Goal: Find specific fact: Find specific fact

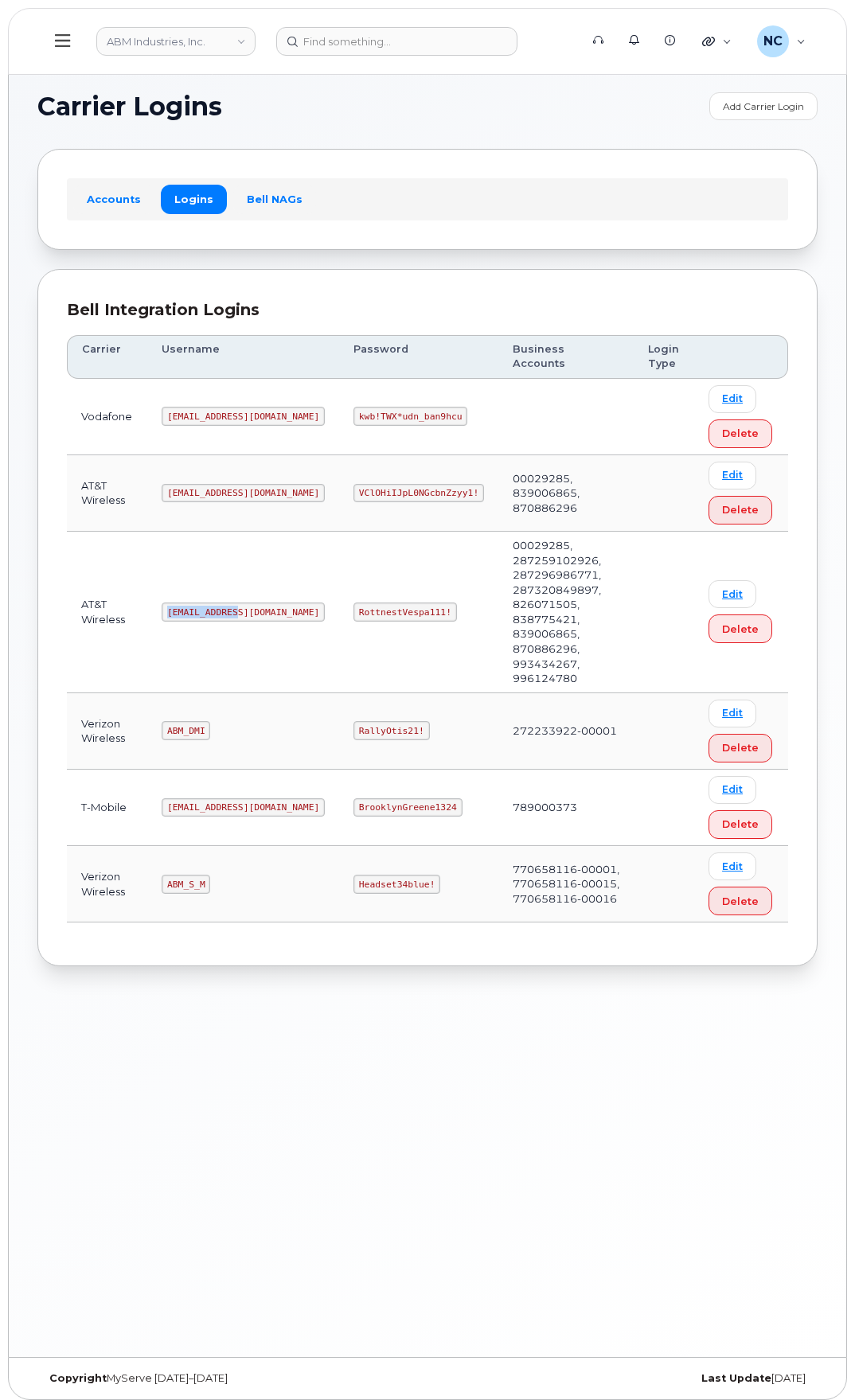
drag, startPoint x: 245, startPoint y: 581, endPoint x: 130, endPoint y: 582, distance: 115.0
click at [130, 582] on tr "AT&T Wireless abm@dminc.com RottnestVespa111! 00029285, 287259102926, 287296986…" at bounding box center [427, 613] width 721 height 162
copy tr "abm@dminc.com"
drag, startPoint x: 403, startPoint y: 582, endPoint x: 296, endPoint y: 587, distance: 107.1
click at [339, 587] on td "RottnestVespa111!" at bounding box center [419, 613] width 159 height 162
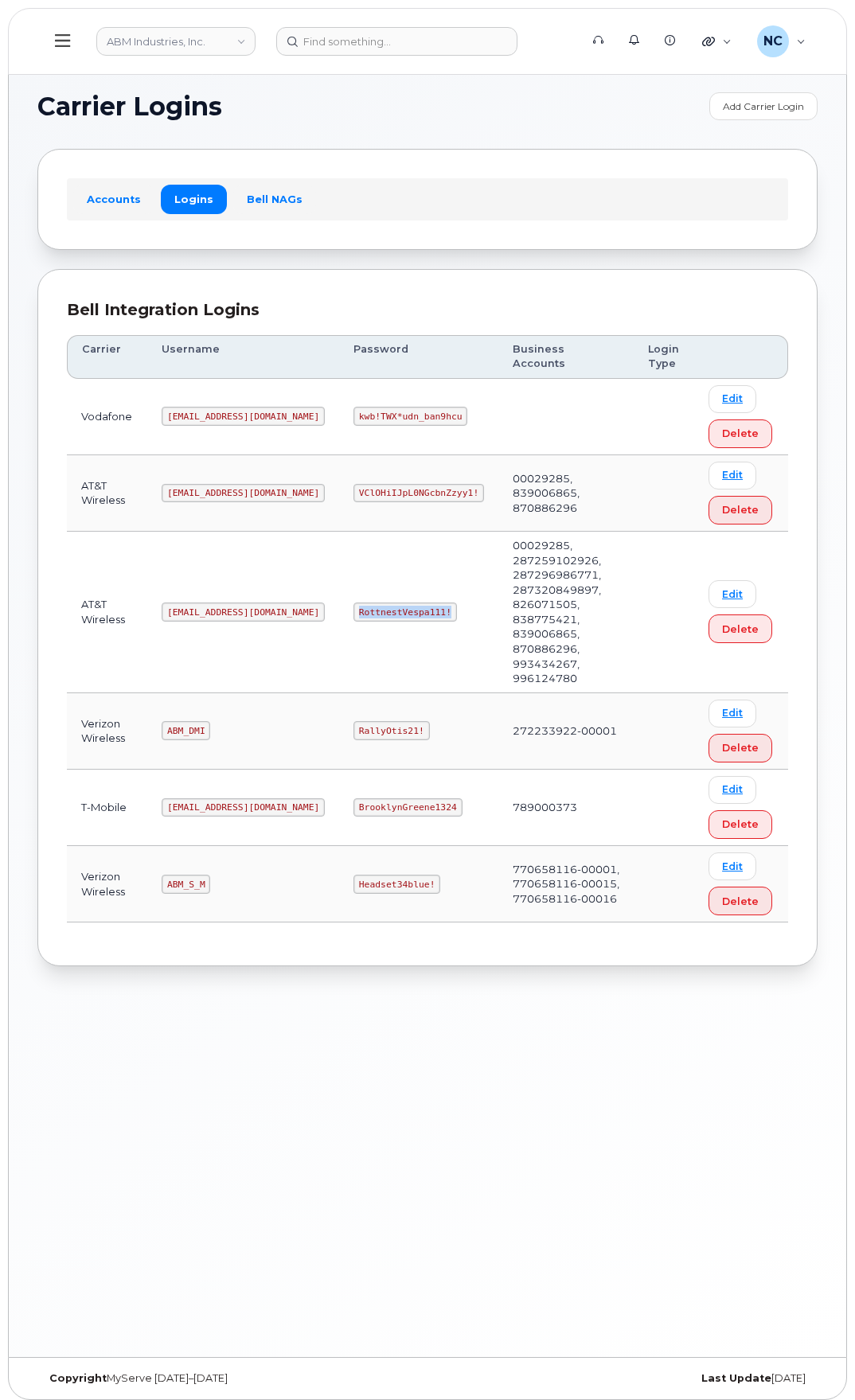
copy code "RottnestVespa111!"
drag, startPoint x: 387, startPoint y: 672, endPoint x: 275, endPoint y: 653, distance: 113.6
click at [275, 693] on tr "Verizon Wireless ABM_DMI RallyOtis21! 272233922-00001 Edit Delete" at bounding box center [427, 731] width 721 height 76
drag, startPoint x: 373, startPoint y: 823, endPoint x: 313, endPoint y: 823, distance: 60.0
click at [353, 875] on code "Headset34blue!" at bounding box center [396, 884] width 86 height 19
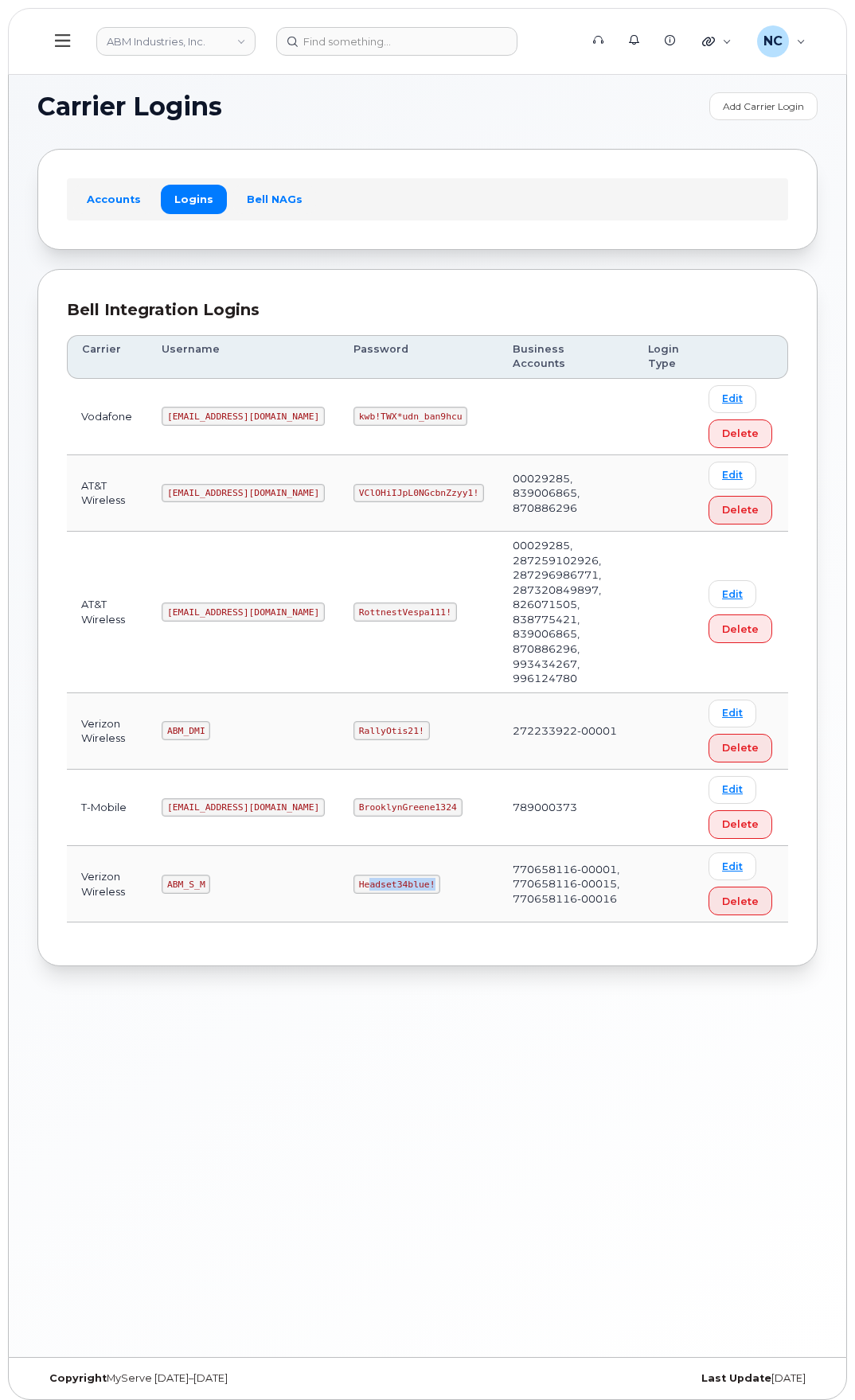
click at [378, 875] on code "Headset34blue!" at bounding box center [396, 884] width 86 height 19
click at [394, 846] on td "Headset34blue!" at bounding box center [419, 884] width 159 height 76
drag, startPoint x: 394, startPoint y: 824, endPoint x: 295, endPoint y: 825, distance: 99.0
click at [339, 846] on td "Headset34blue!" at bounding box center [419, 884] width 159 height 76
copy code "Headset34blue!"
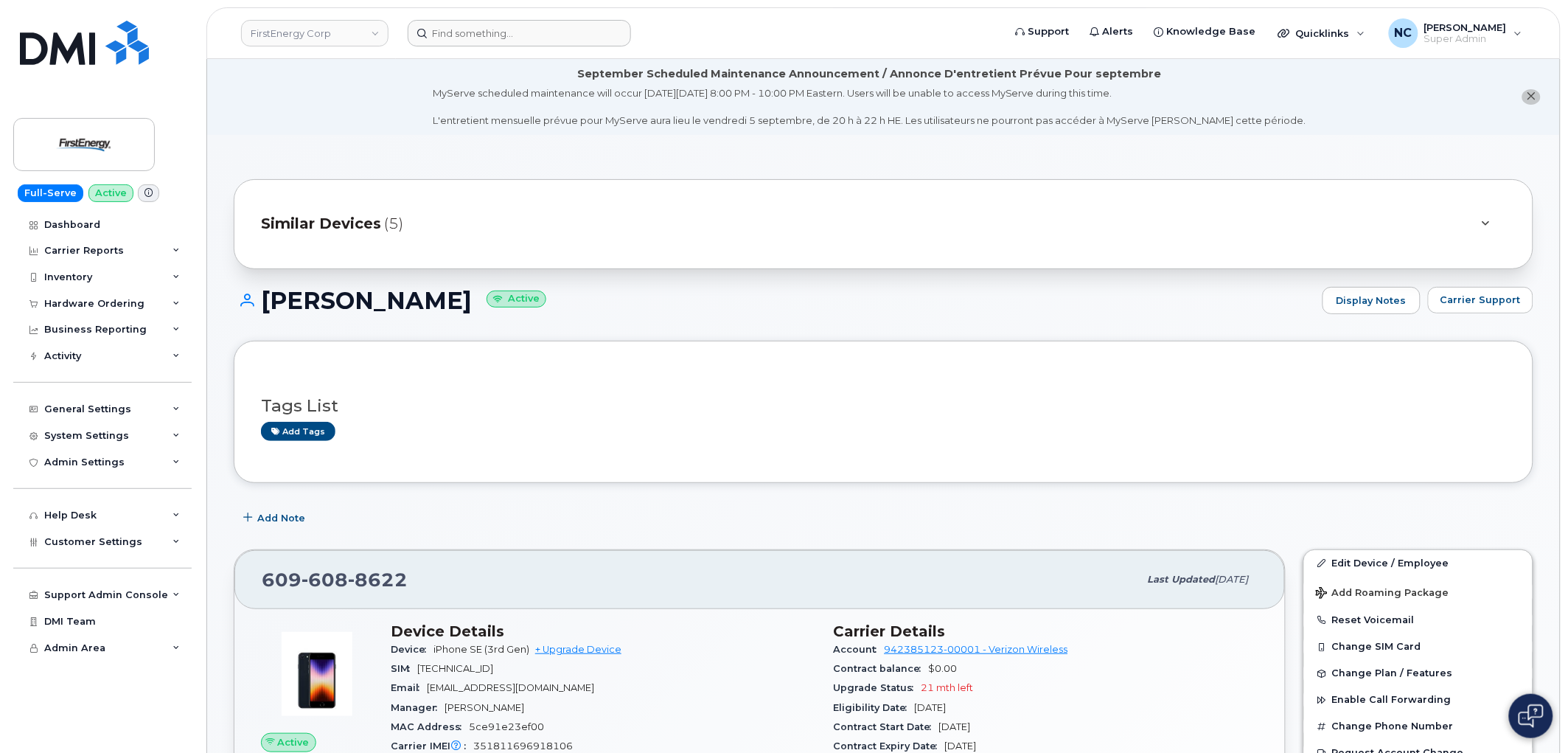
drag, startPoint x: 570, startPoint y: 47, endPoint x: 550, endPoint y: 23, distance: 31.2
click at [556, 28] on header "FirstEnergy Corp Support Alerts Knowledge Base Quicklinks Suspend / Cancel Devi…" at bounding box center [884, 33] width 1354 height 51
click at [550, 23] on input at bounding box center [519, 33] width 223 height 26
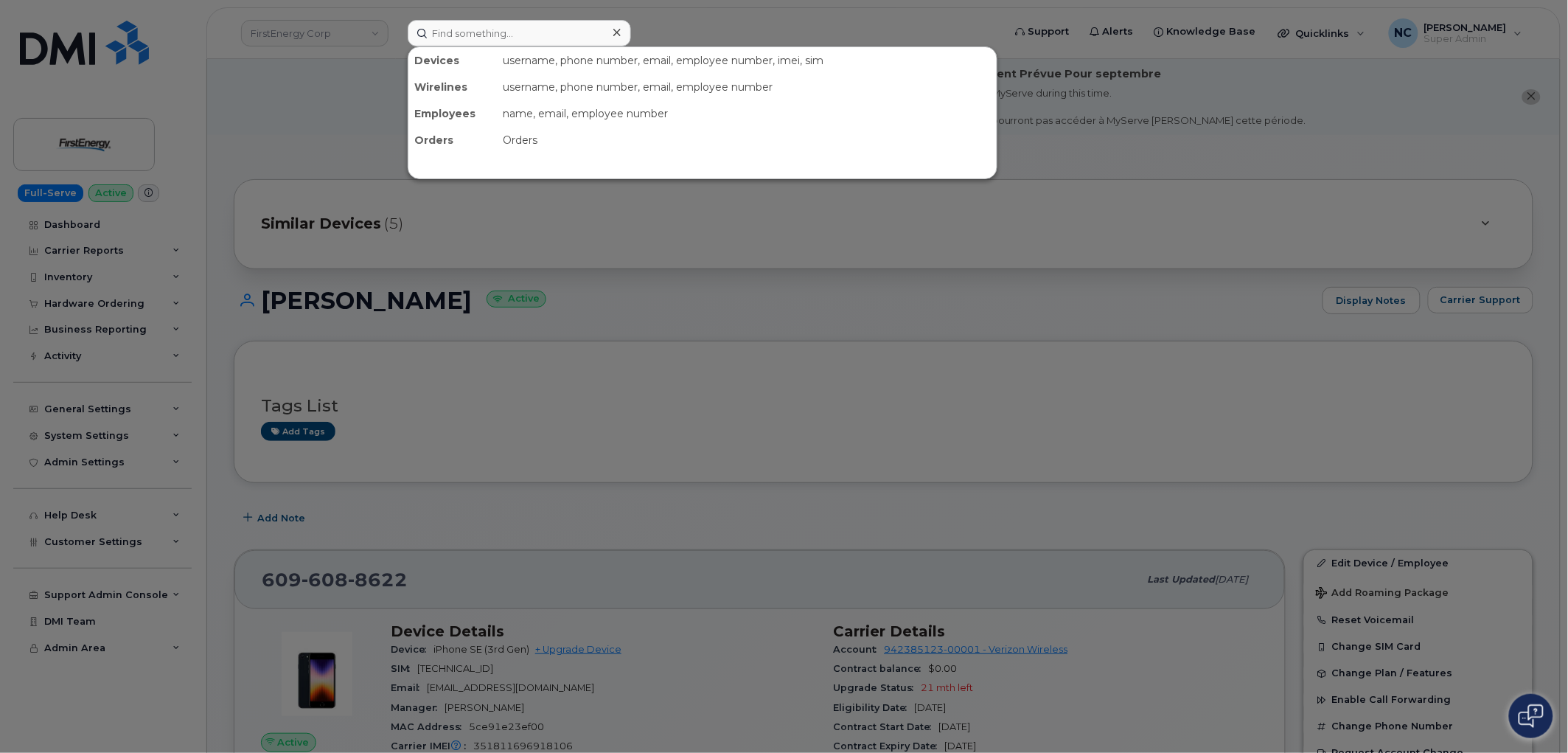
click at [567, 18] on div at bounding box center [784, 376] width 1568 height 753
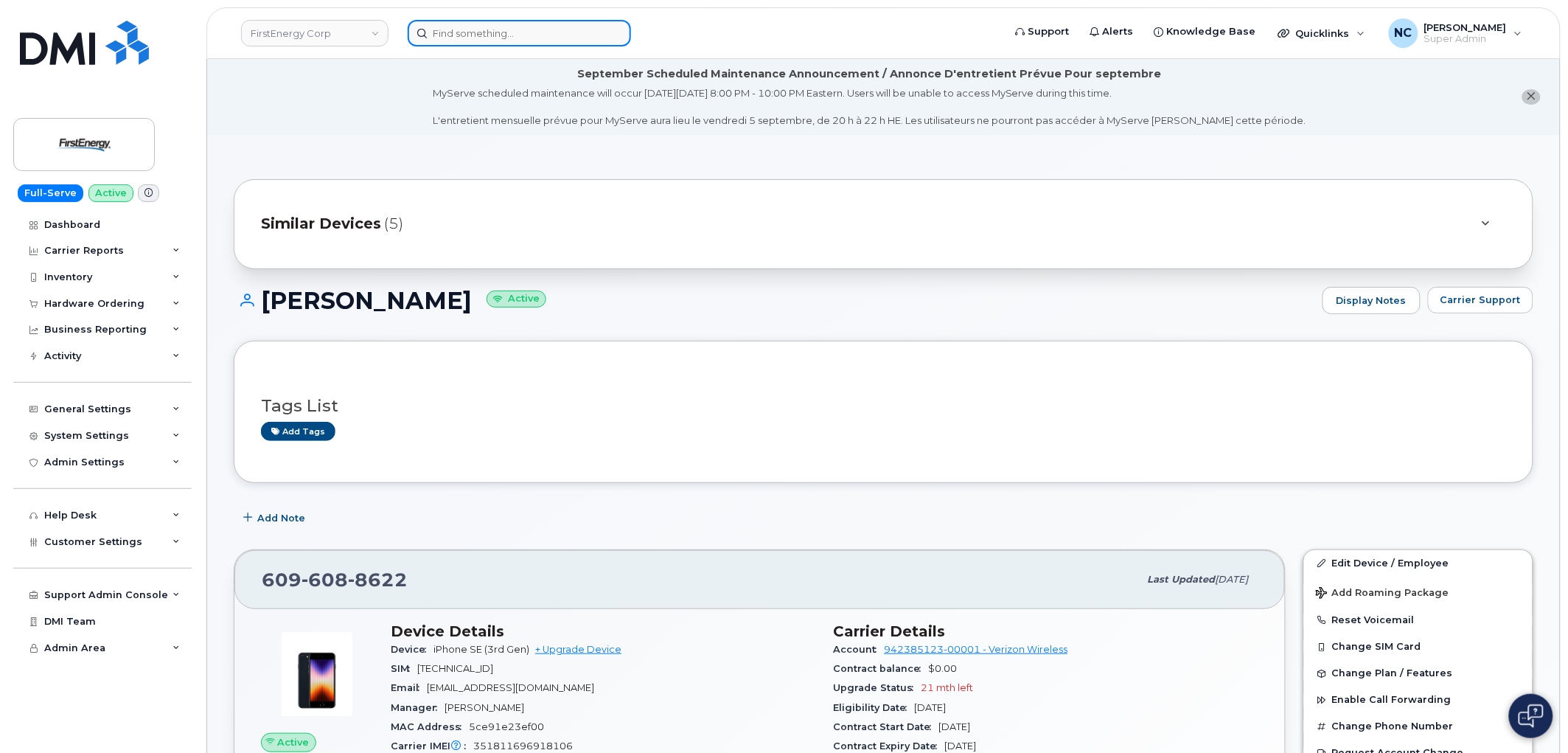
click at [526, 37] on input at bounding box center [519, 33] width 223 height 26
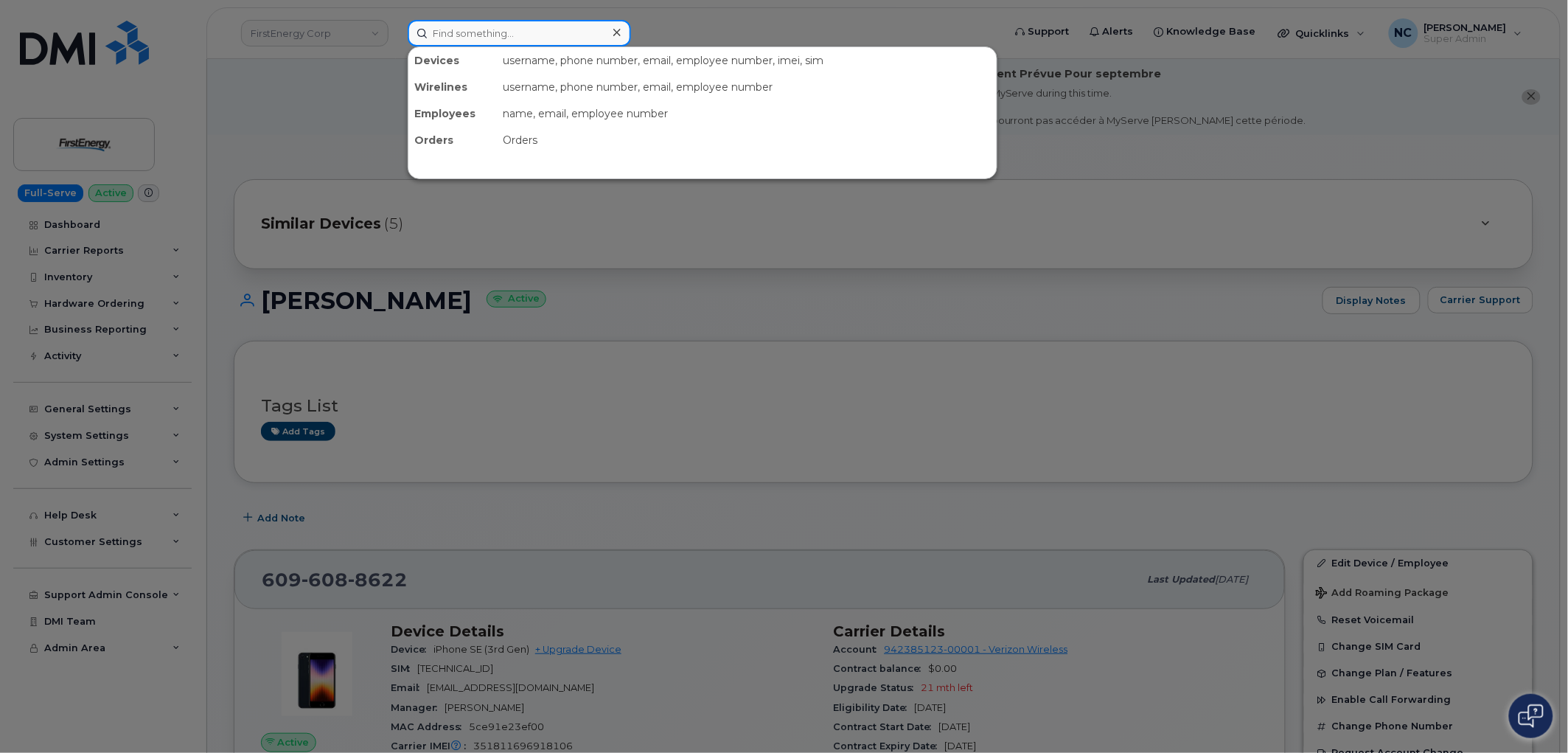
paste input "Christopher Booth"
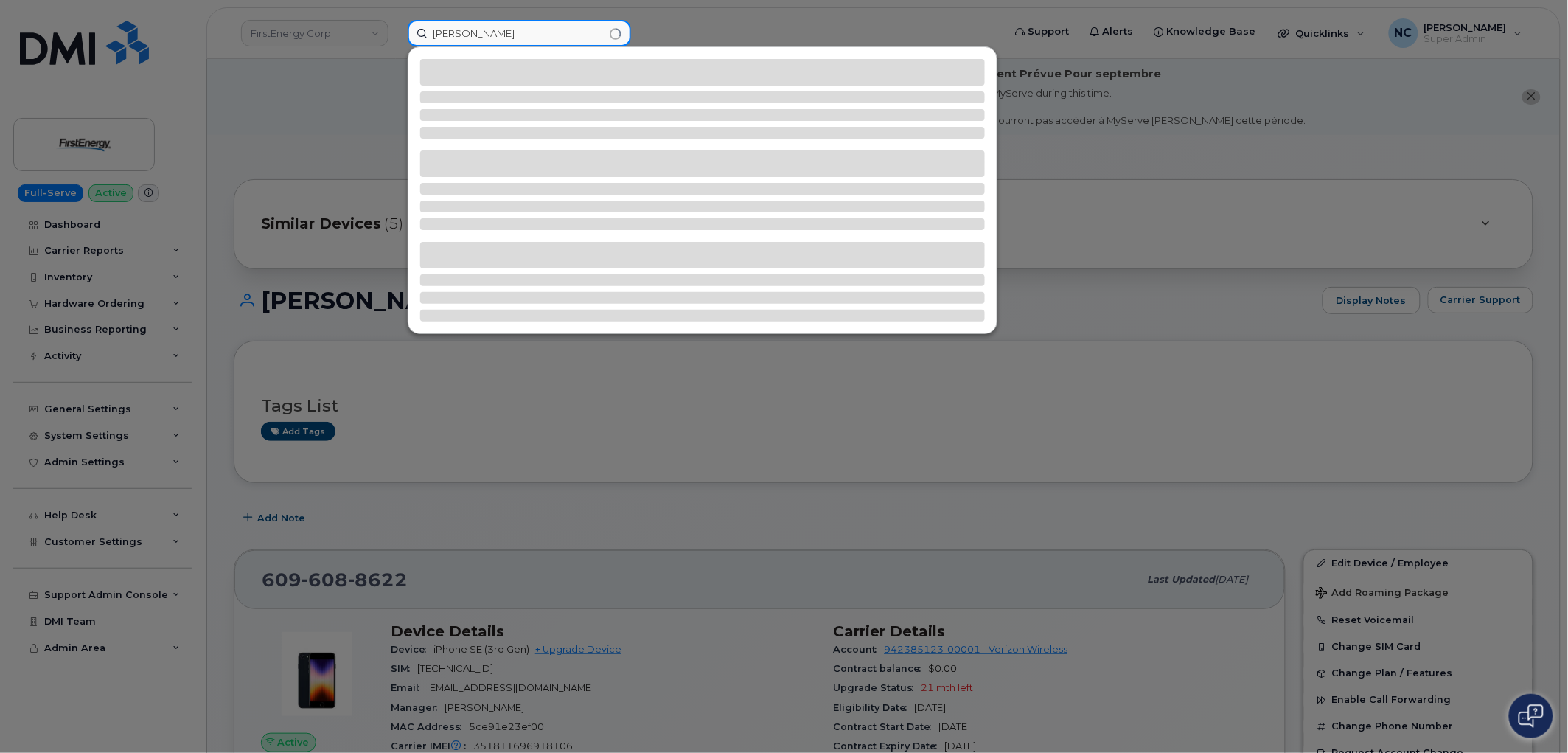
type input "Christopher Booth"
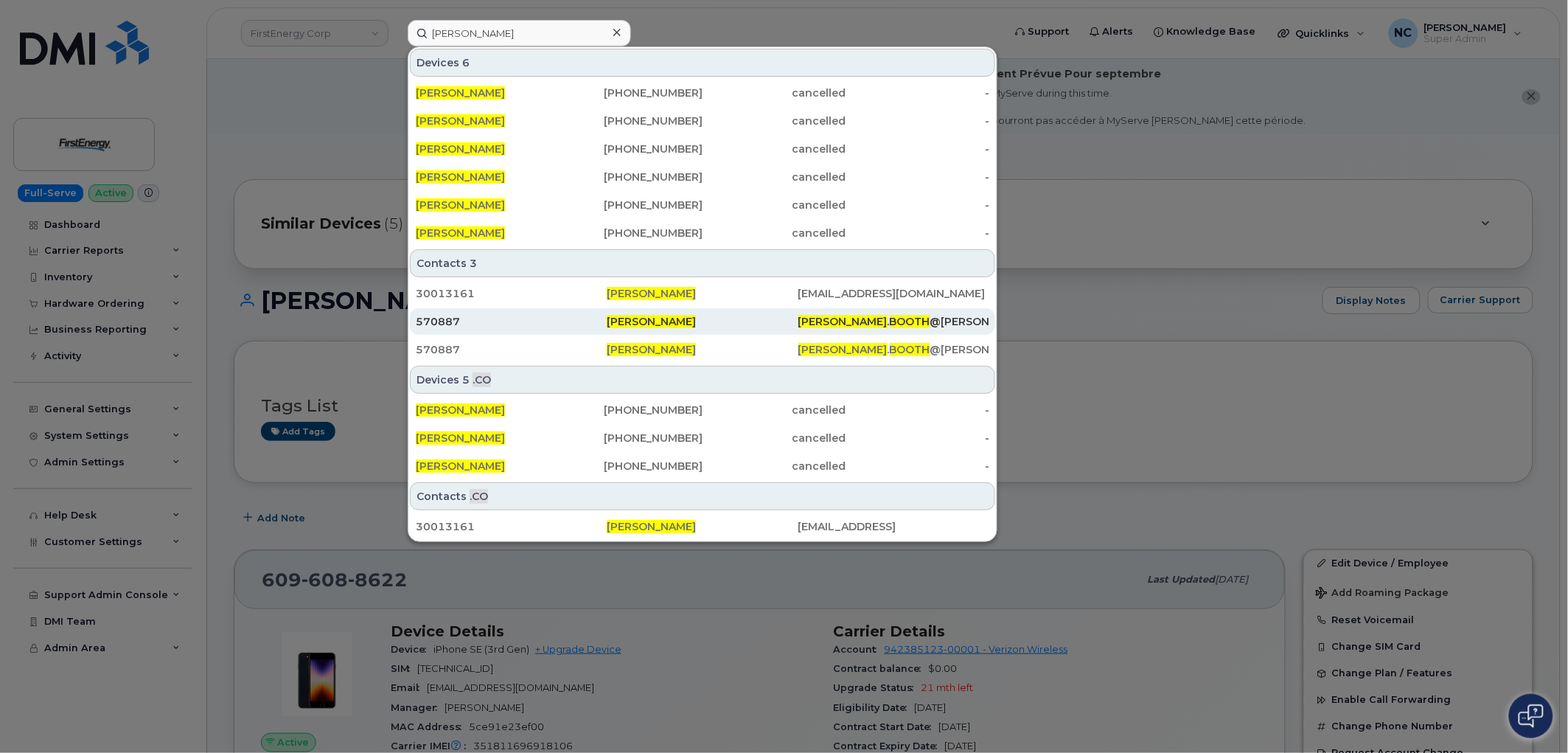
click at [498, 327] on div "570887" at bounding box center [512, 321] width 191 height 15
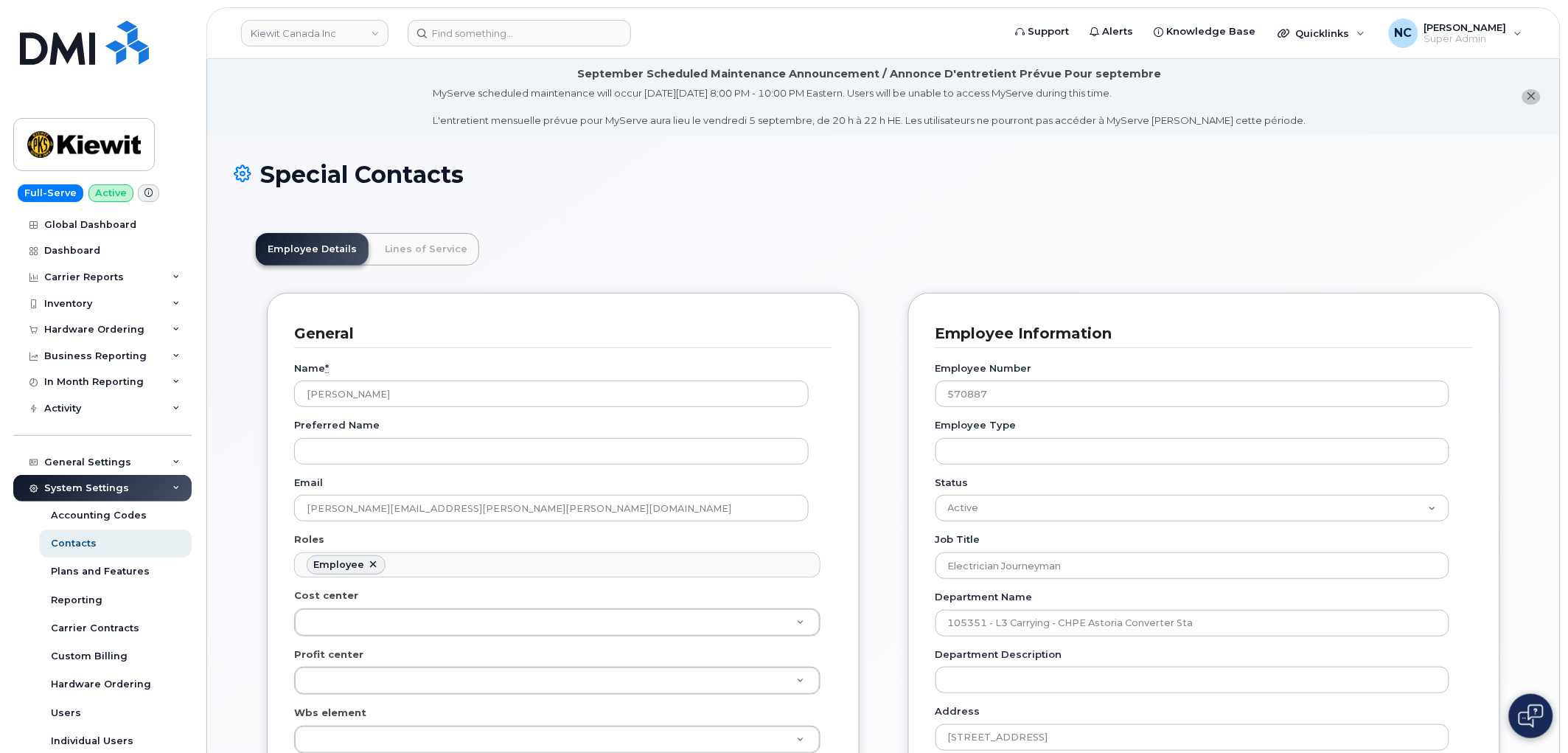
scroll to position [45, 0]
drag, startPoint x: 417, startPoint y: 259, endPoint x: 436, endPoint y: 275, distance: 24.8
click at [415, 259] on link "Lines of Service" at bounding box center [426, 250] width 107 height 33
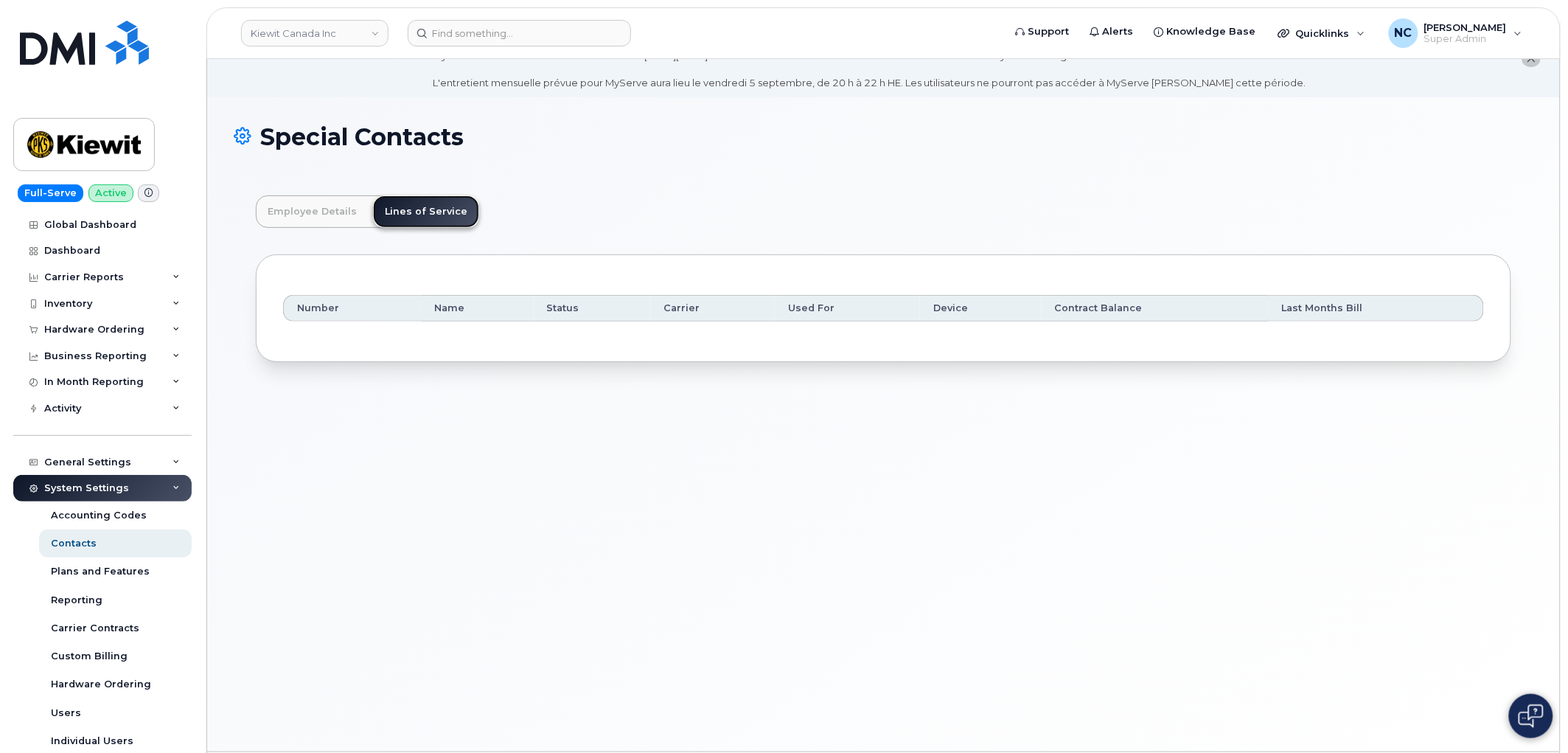
scroll to position [0, 0]
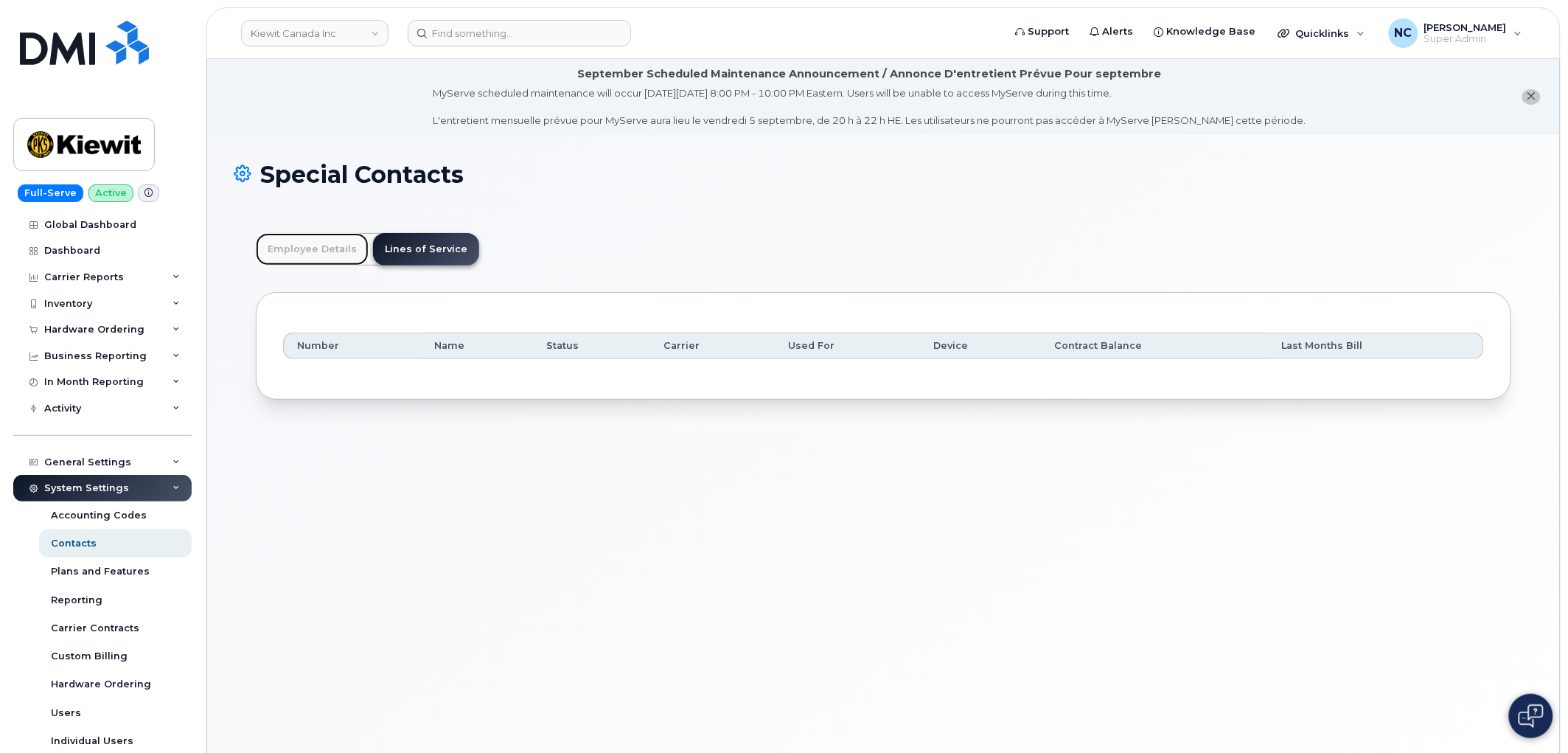
click at [337, 259] on link "Employee Details" at bounding box center [312, 250] width 113 height 33
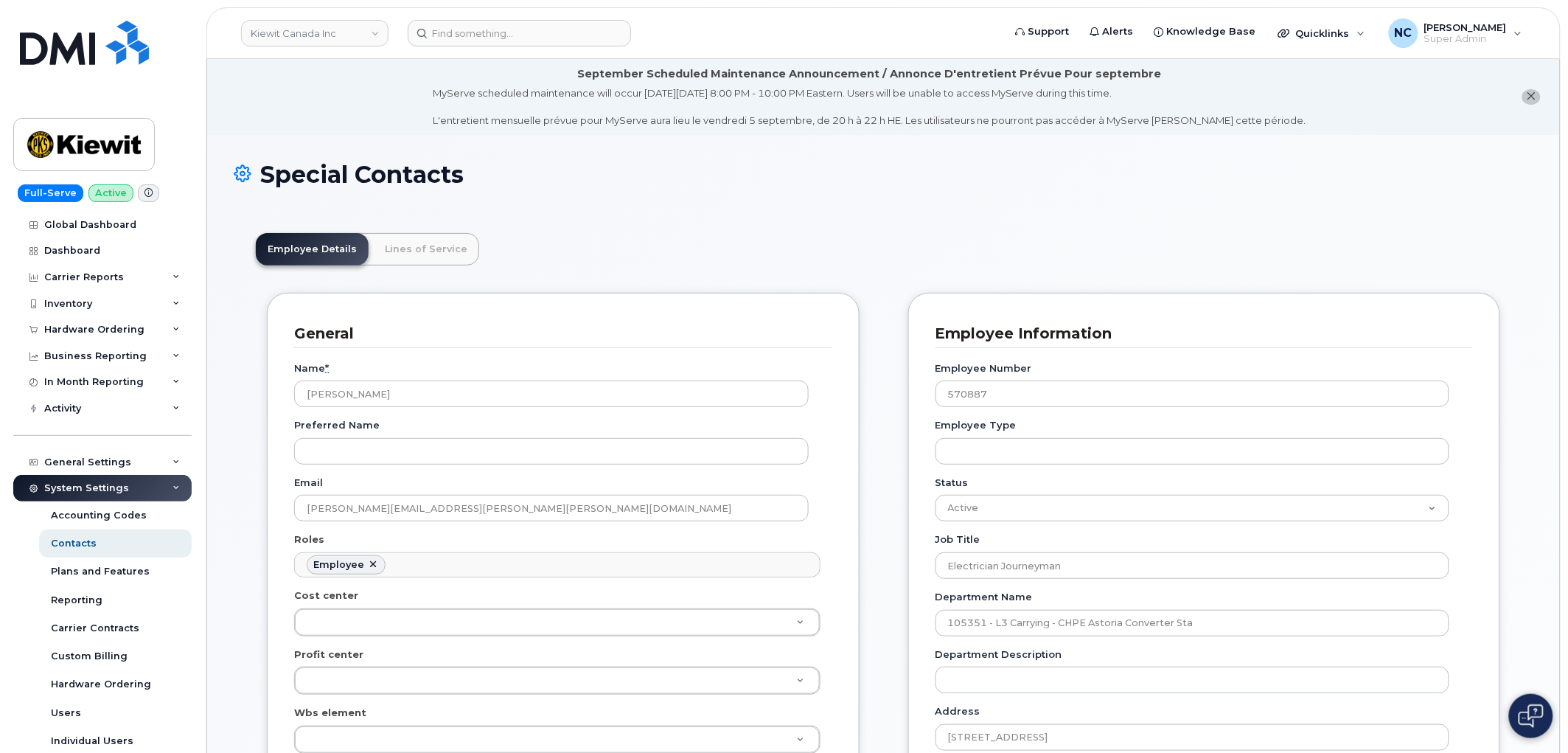
click at [527, 46] on header "Kiewit Canada Inc Support Alerts Knowledge Base Quicklinks Suspend / Cancel Dev…" at bounding box center [884, 33] width 1354 height 51
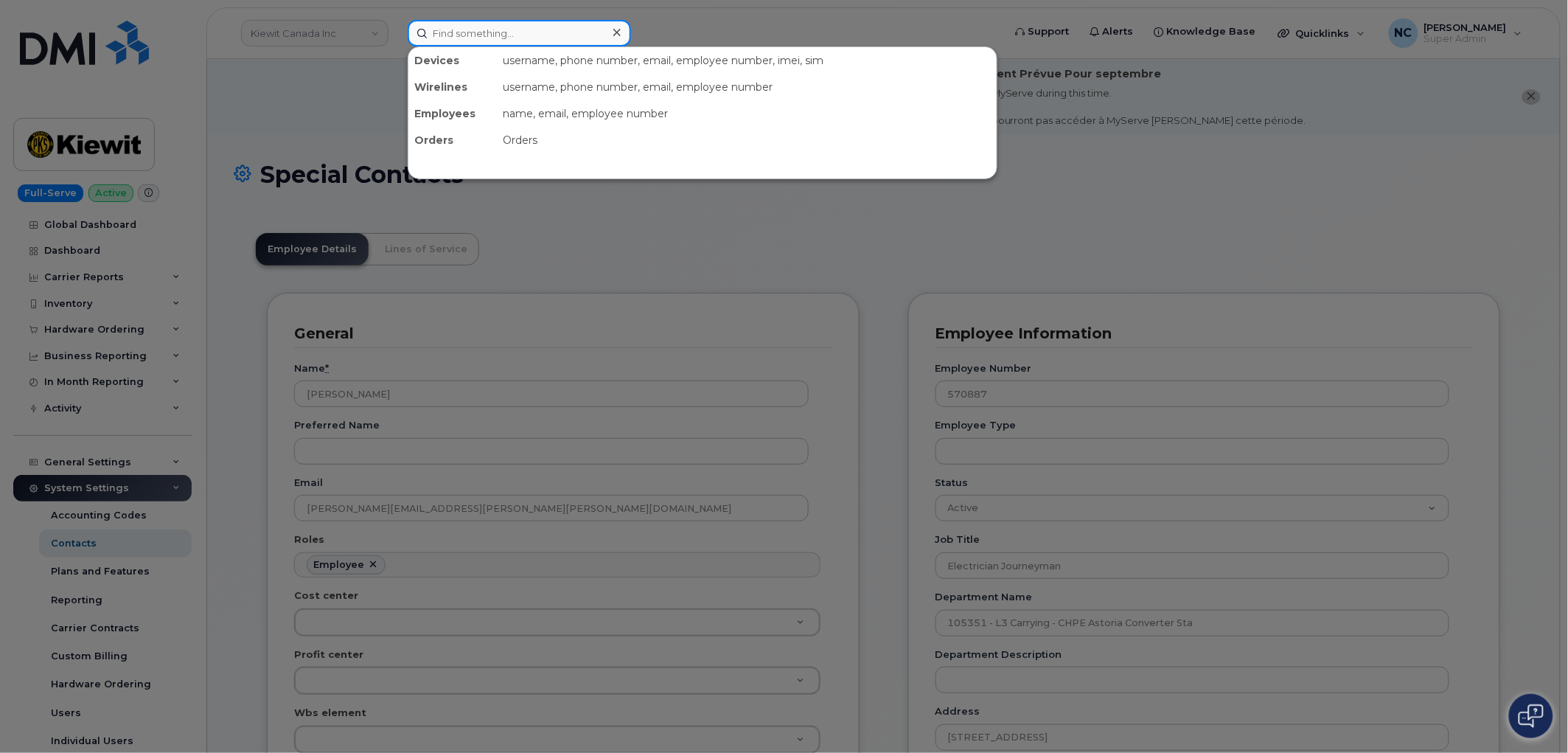
click at [521, 47] on div "Devices username, phone number, email, employee number, imei, sim Wirelines use…" at bounding box center [701, 33] width 586 height 26
paste input "07-258-4237"
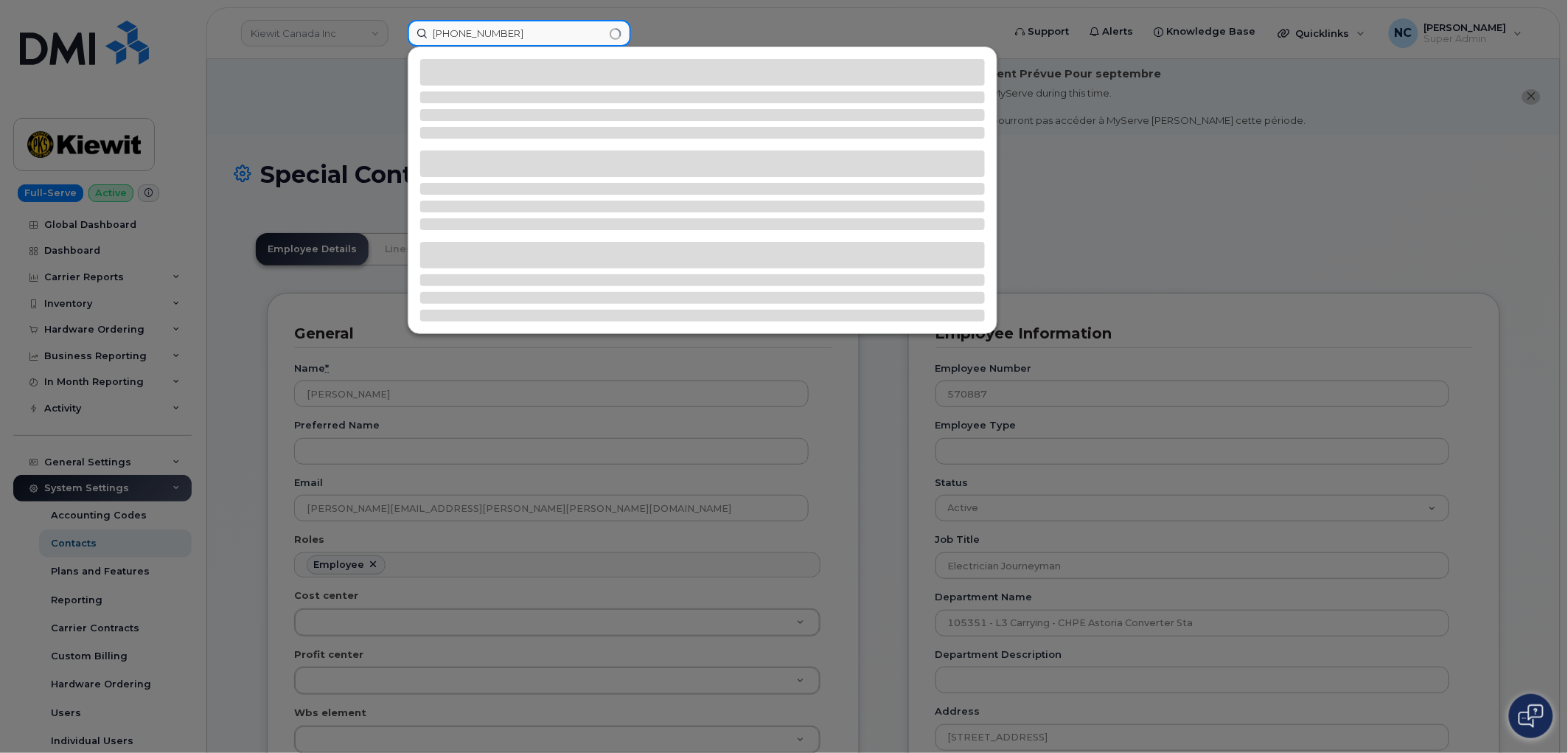
click at [437, 20] on input "07-258-4237" at bounding box center [519, 33] width 223 height 26
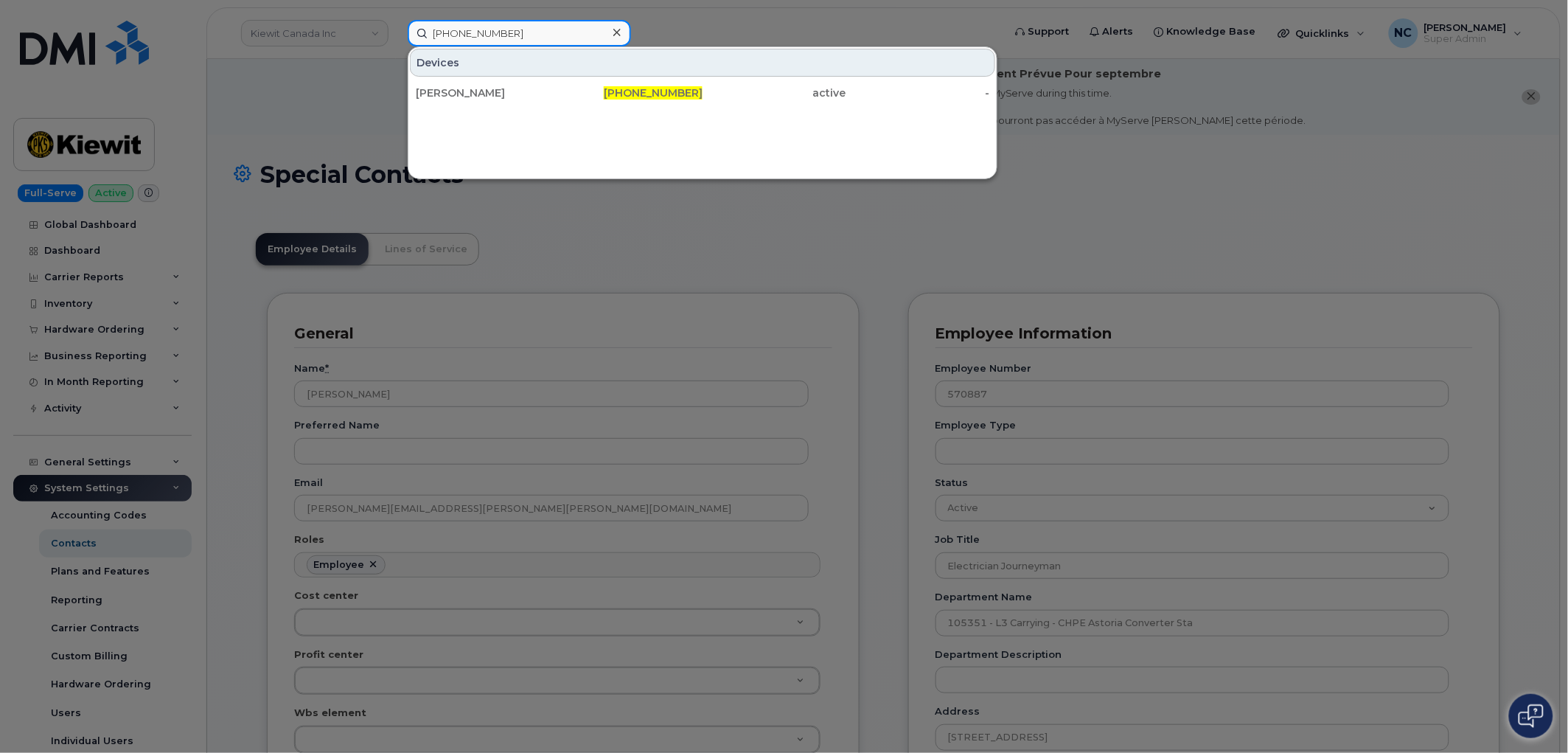
type input "307-258-4237"
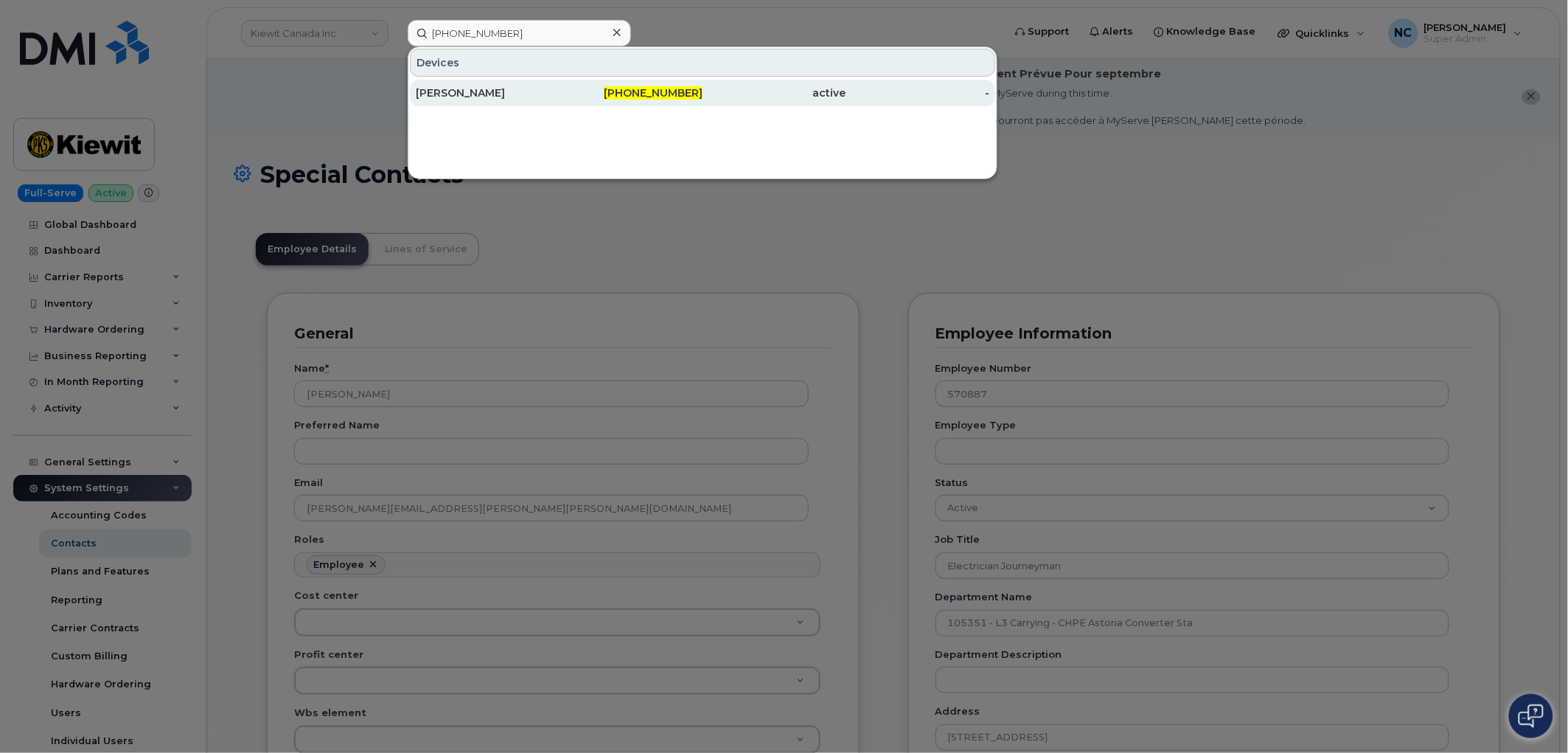
click at [573, 89] on div "307-258-4237" at bounding box center [631, 93] width 144 height 15
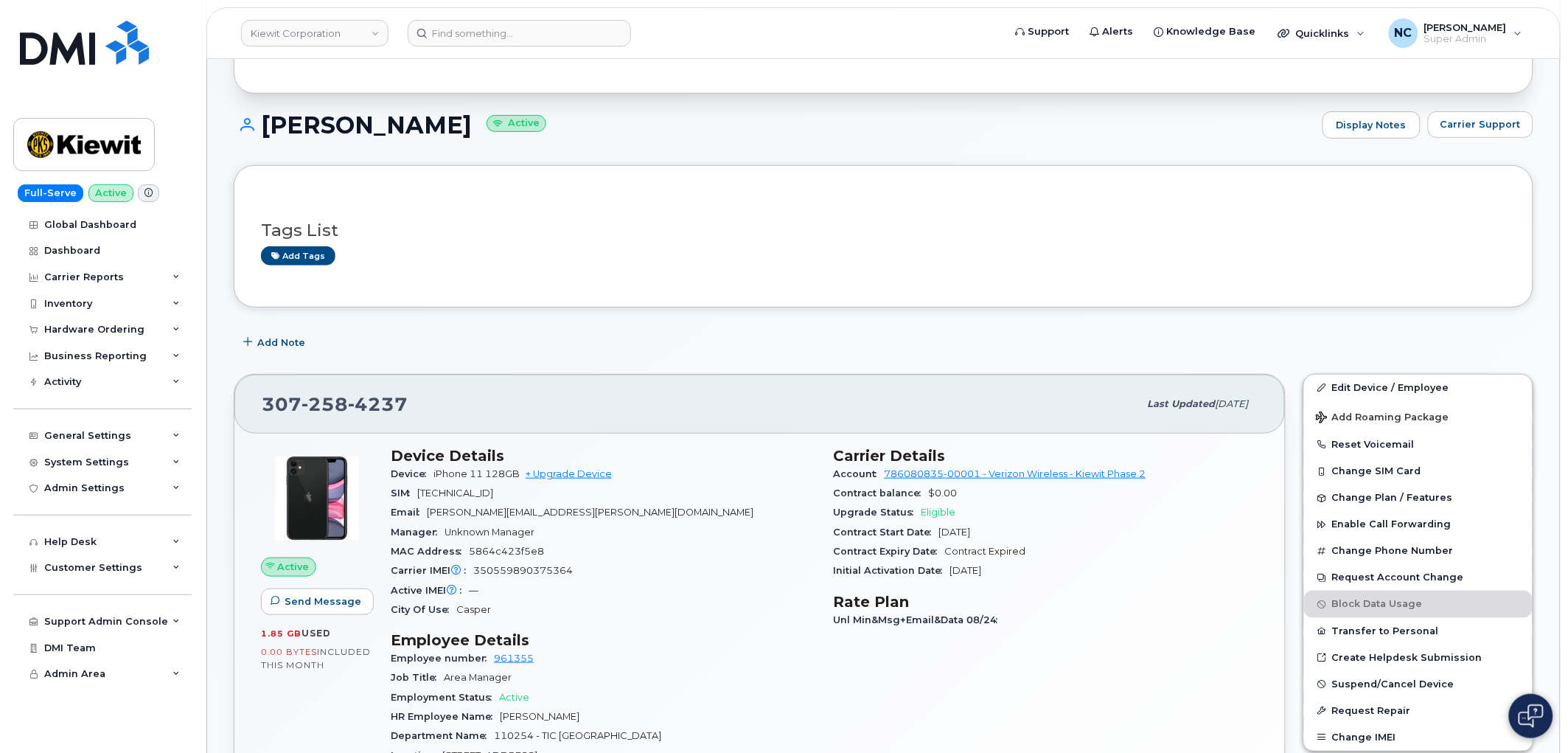
scroll to position [82, 0]
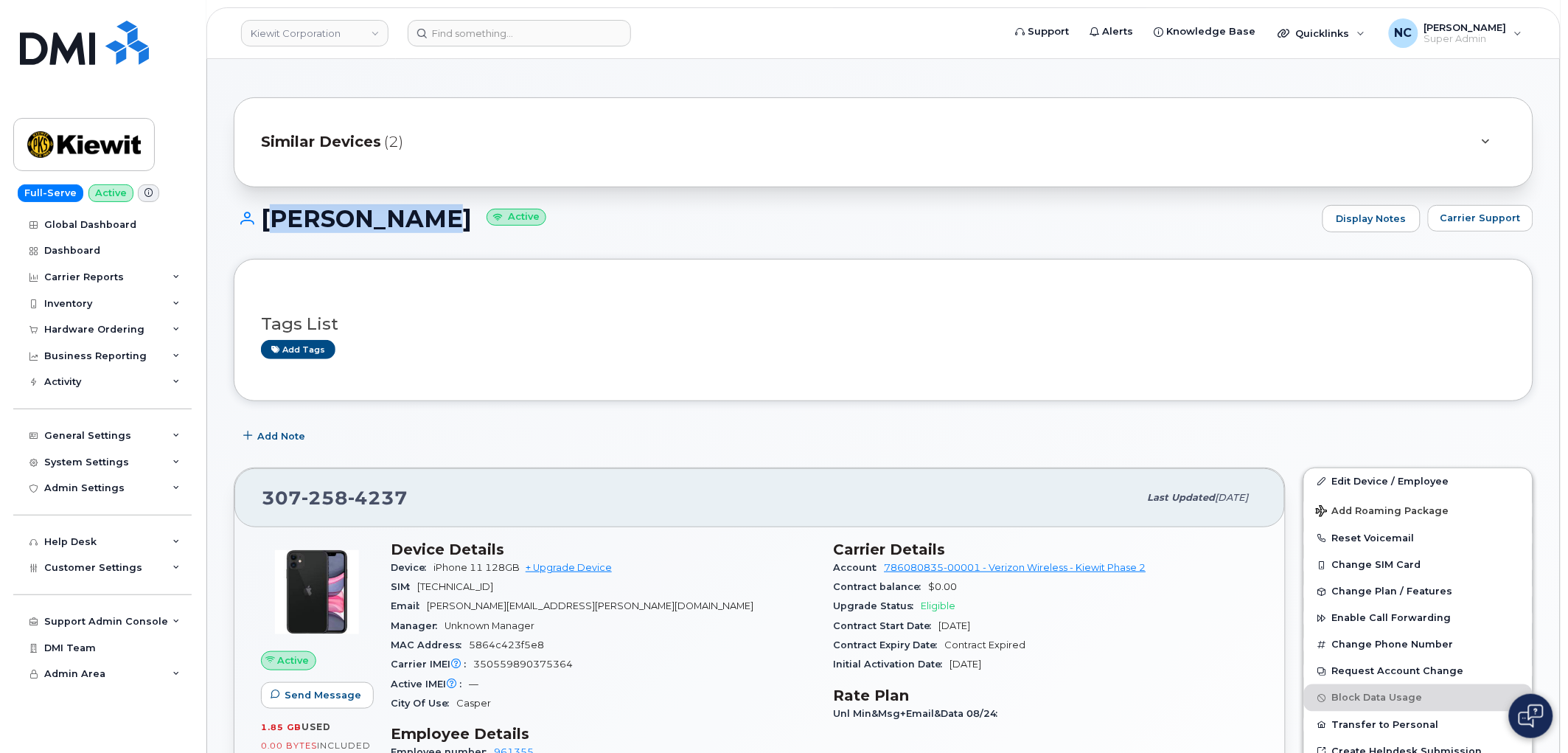
drag, startPoint x: 433, startPoint y: 223, endPoint x: 266, endPoint y: 225, distance: 167.0
click at [266, 225] on h1 "[PERSON_NAME] Active" at bounding box center [774, 219] width 1081 height 26
copy h1 "[PERSON_NAME]"
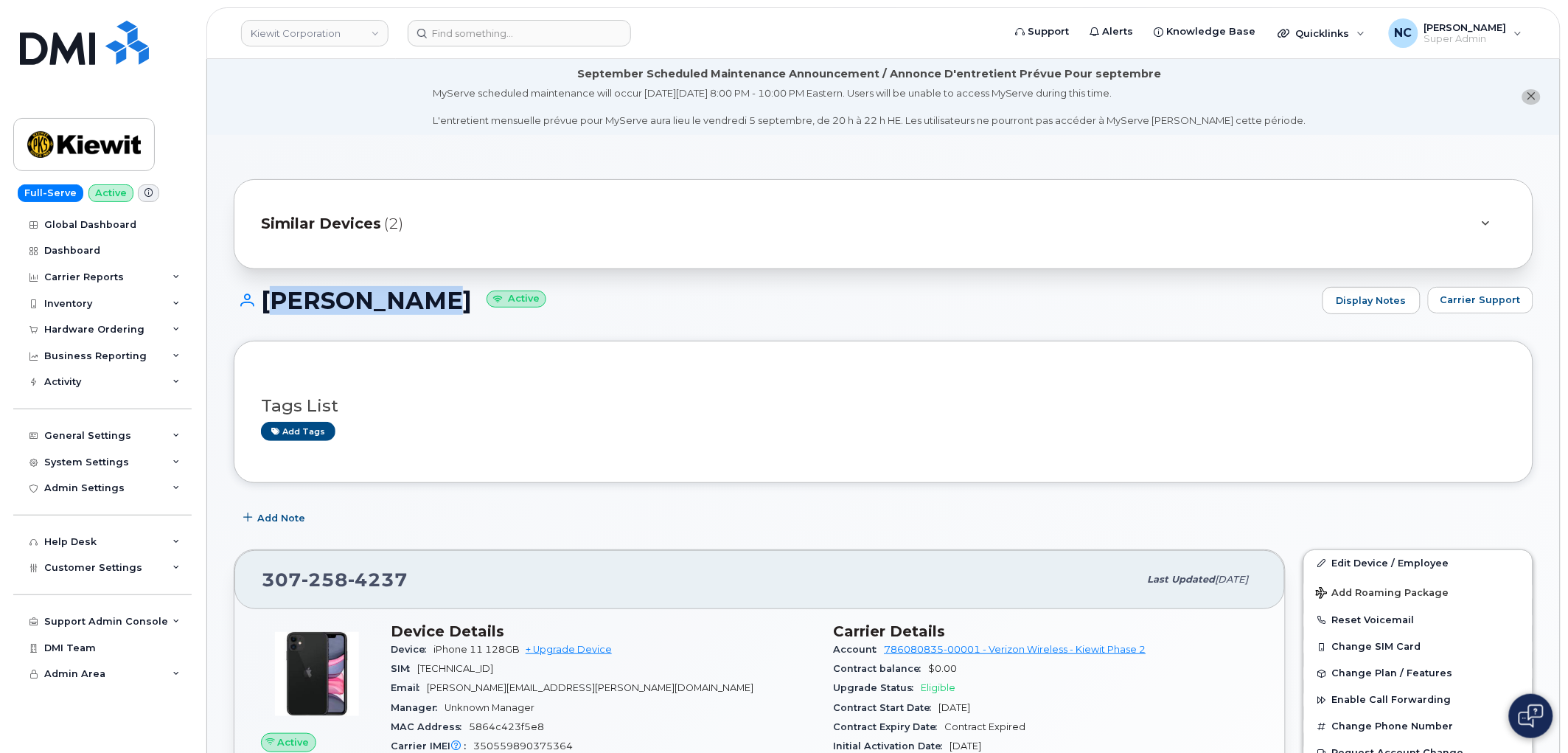
drag, startPoint x: 392, startPoint y: 325, endPoint x: 395, endPoint y: 296, distance: 29.2
copy h1 "[PERSON_NAME]"
click at [358, 223] on span "Similar Devices" at bounding box center [321, 224] width 120 height 22
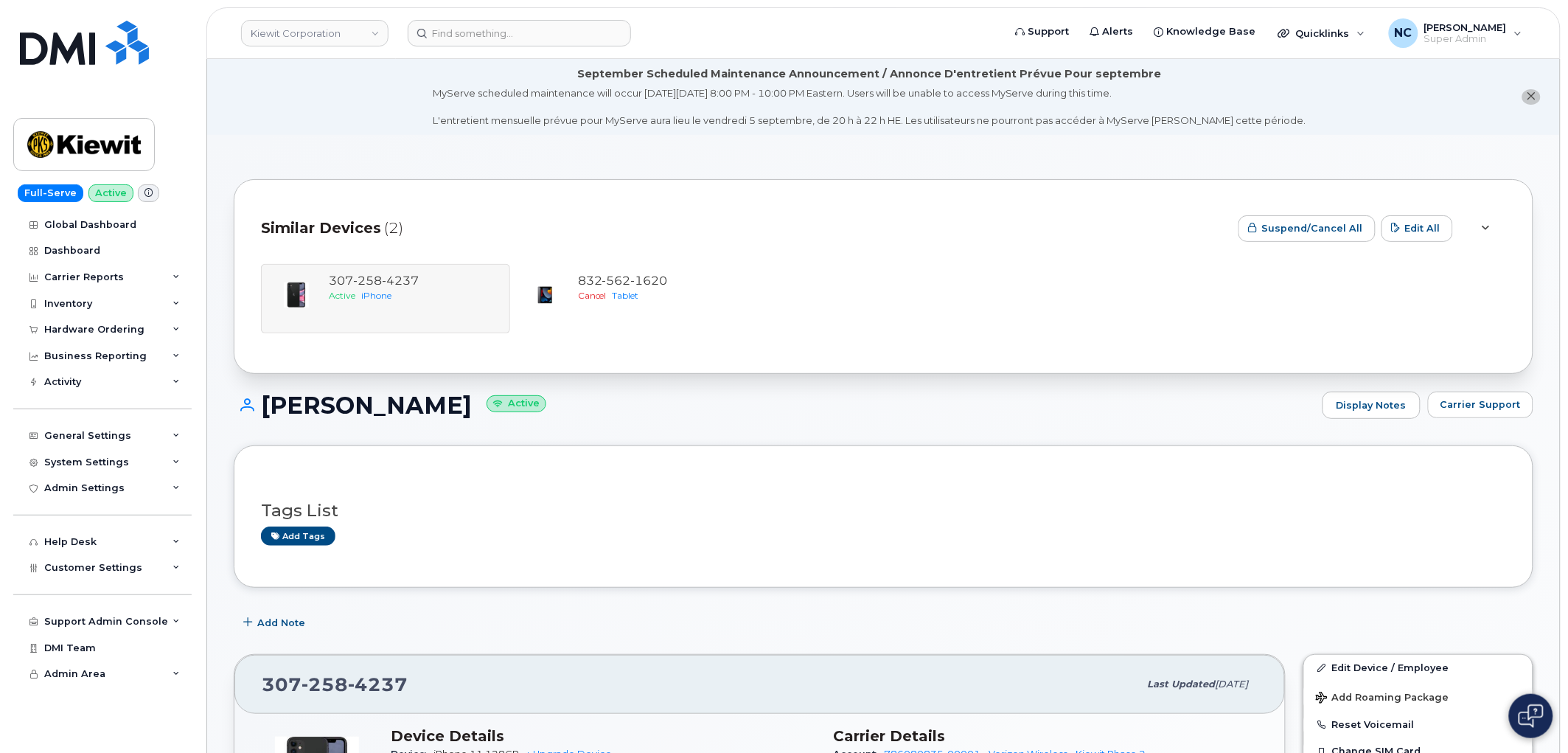
click at [384, 235] on span "(2)" at bounding box center [393, 229] width 19 height 22
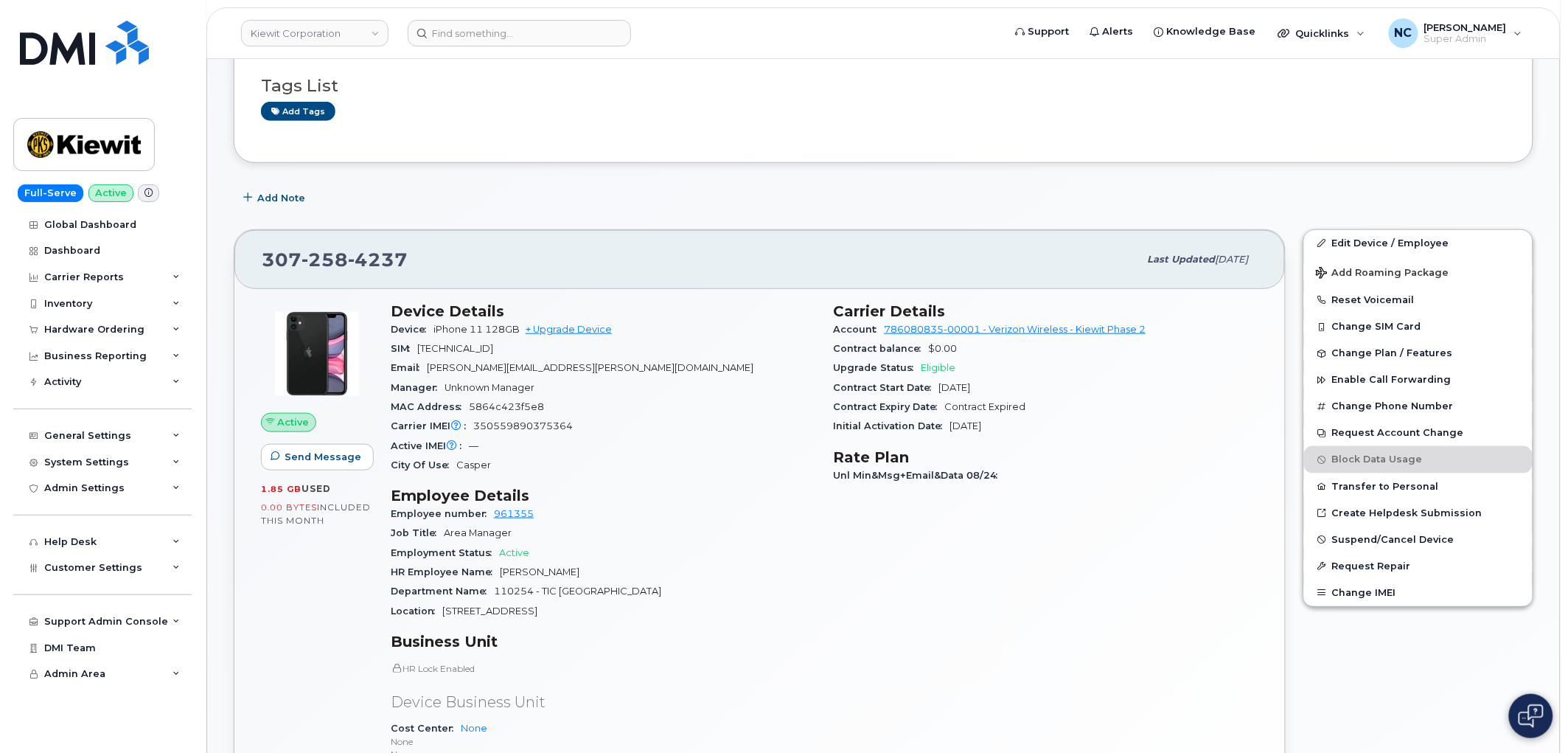
scroll to position [327, 0]
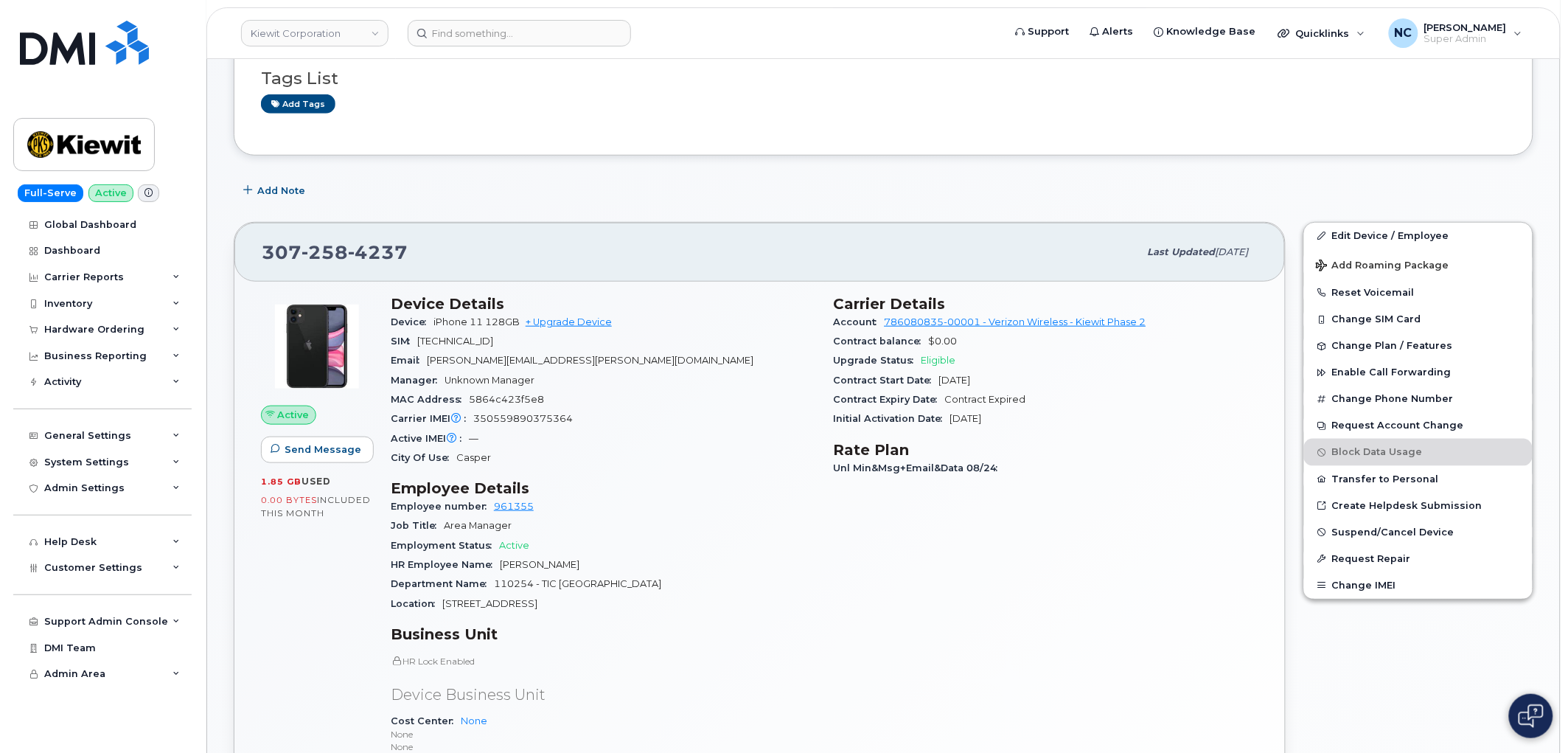
drag, startPoint x: 578, startPoint y: 350, endPoint x: 477, endPoint y: 359, distance: 101.4
click at [474, 359] on section "Device Details Device iPhone 11 128GB + Upgrade Device SIM [TECHNICAL_ID] Email…" at bounding box center [603, 381] width 425 height 173
click at [539, 352] on div "Email [PERSON_NAME][EMAIL_ADDRESS][PERSON_NAME][DOMAIN_NAME]" at bounding box center [603, 360] width 425 height 19
drag, startPoint x: 568, startPoint y: 362, endPoint x: 430, endPoint y: 362, distance: 138.0
click at [430, 362] on div "Email [PERSON_NAME][EMAIL_ADDRESS][PERSON_NAME][DOMAIN_NAME]" at bounding box center [603, 360] width 425 height 19
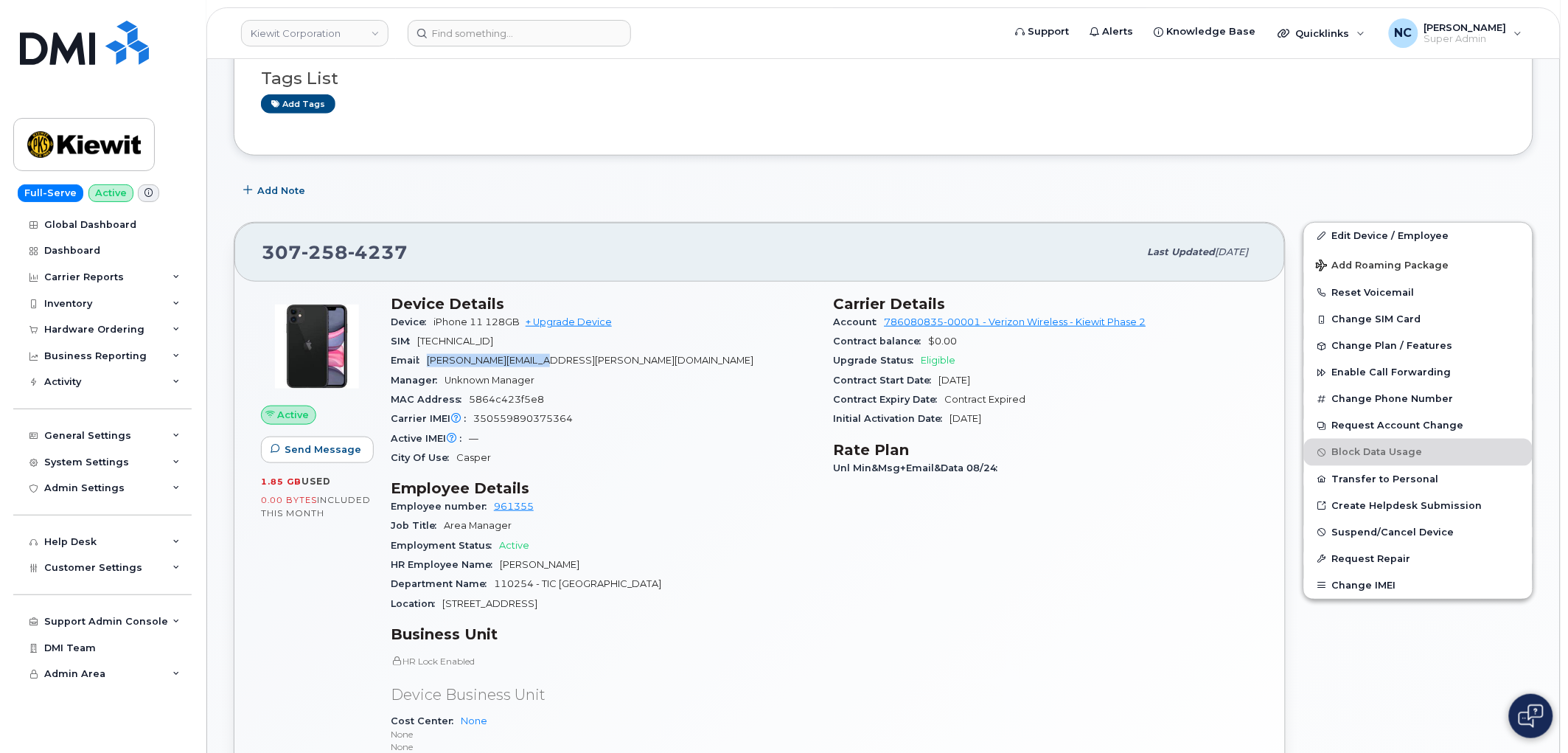
copy span "[PERSON_NAME][EMAIL_ADDRESS][PERSON_NAME][DOMAIN_NAME]"
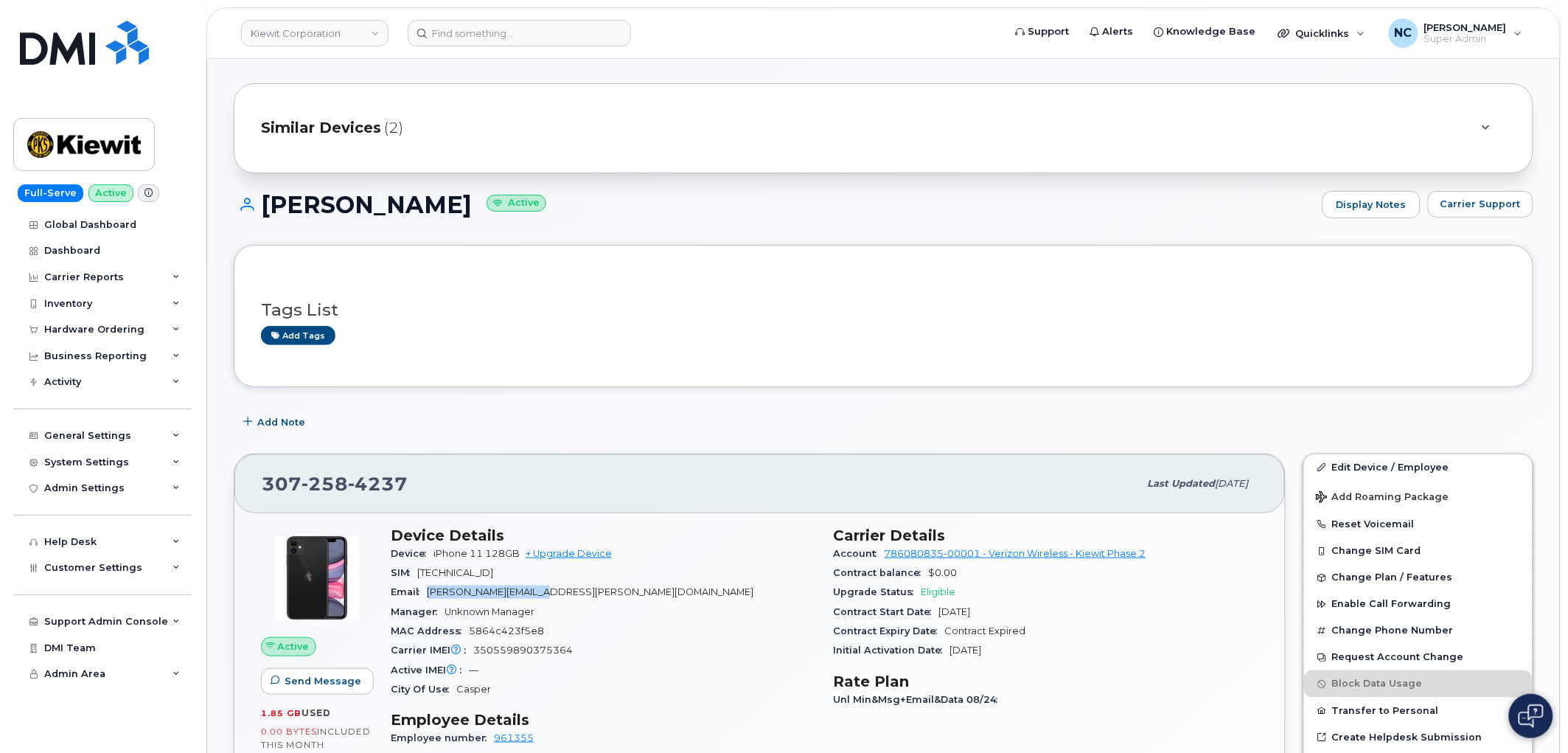
scroll to position [82, 0]
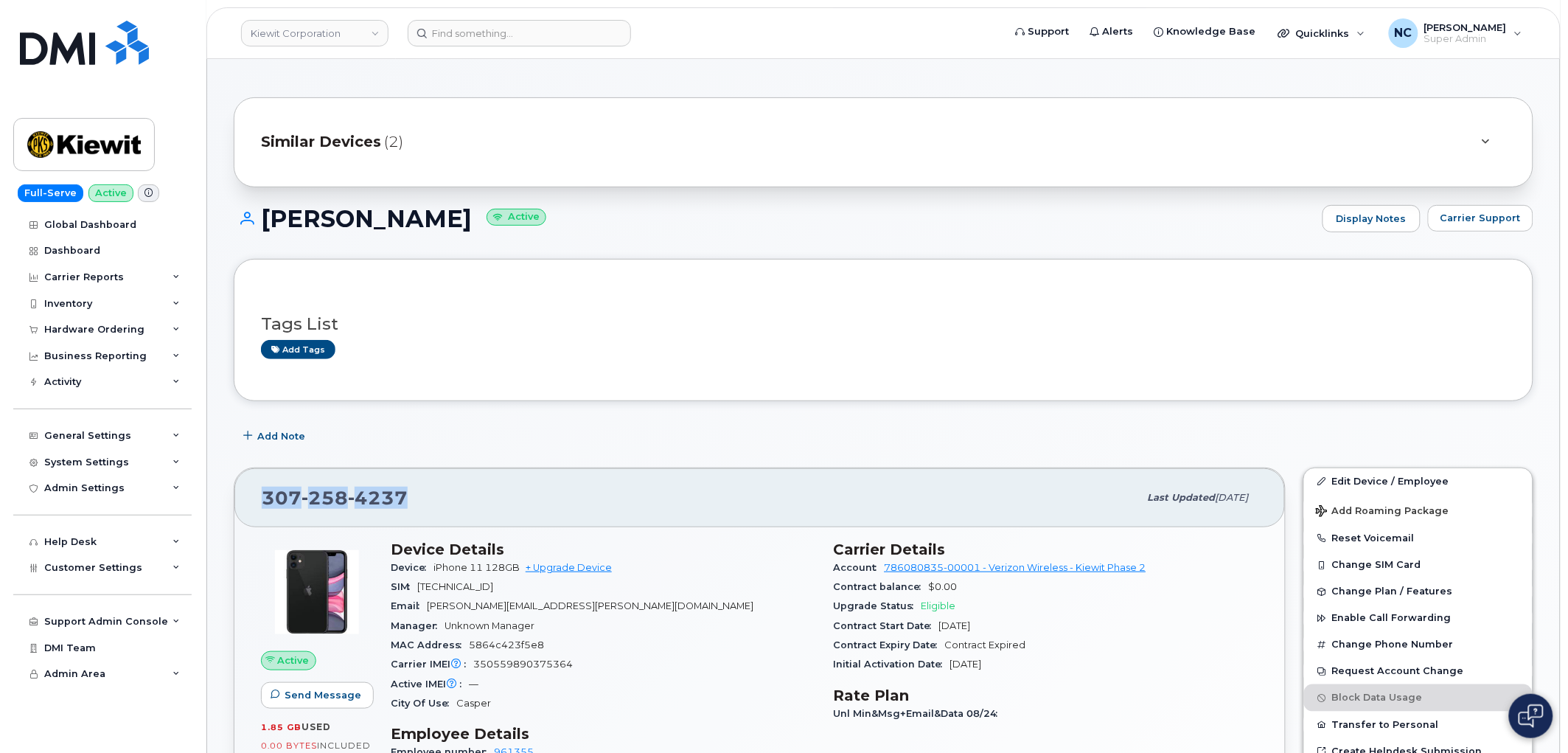
drag, startPoint x: 433, startPoint y: 499, endPoint x: 250, endPoint y: 493, distance: 183.1
click at [257, 493] on div "307 258 4237 Last updated Jul 31, 2025" at bounding box center [760, 498] width 1051 height 59
copy span "307 258 4237"
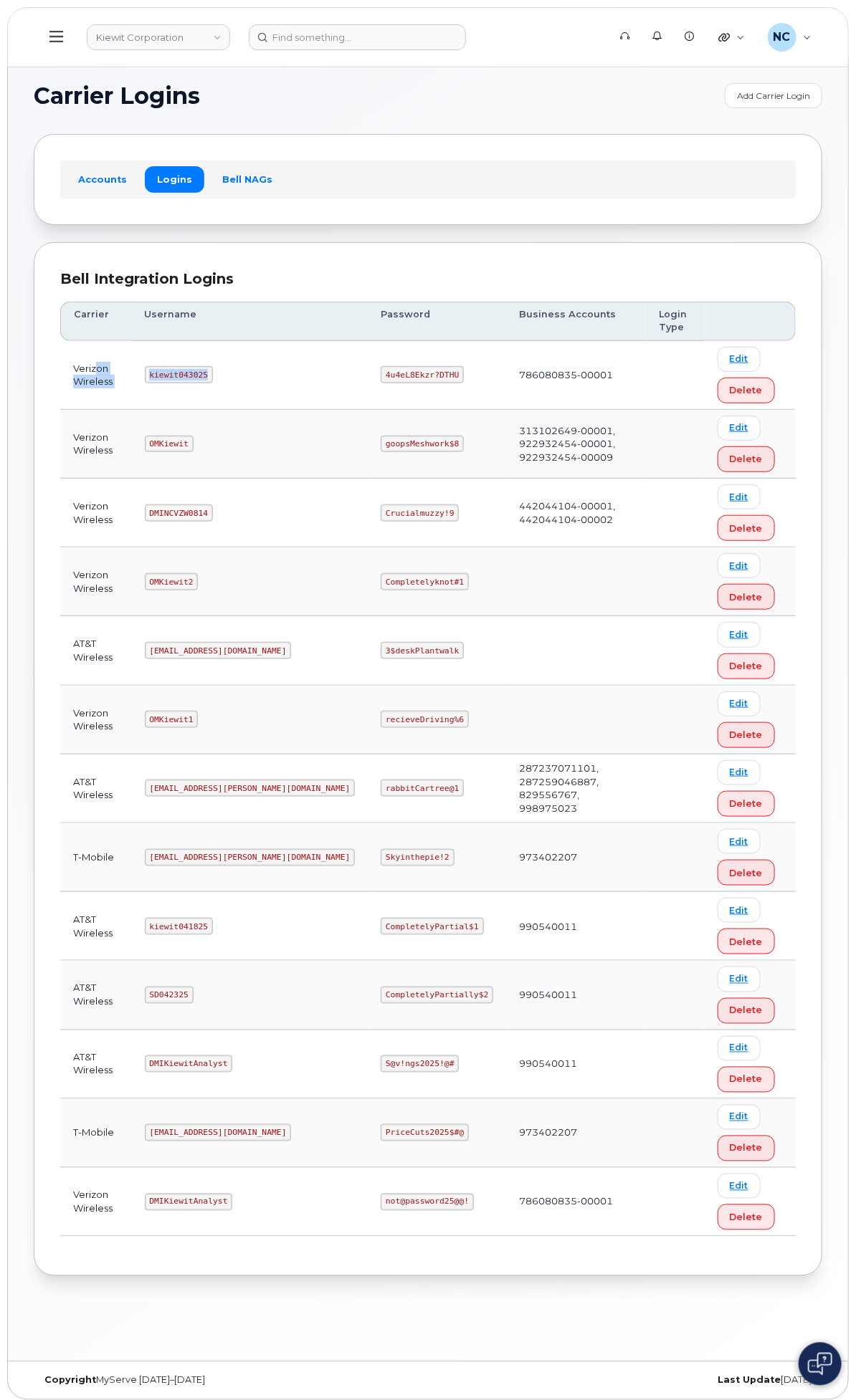
drag, startPoint x: 395, startPoint y: 370, endPoint x: 291, endPoint y: 373, distance: 104.0
click at [291, 373] on tr "Verizon Wireless kiewit043025 4u4eL8Ekzr?DTHU 786080835-00001 Edit Delete" at bounding box center [428, 375] width 735 height 69
click at [369, 448] on td "OMKiewit" at bounding box center [250, 444] width 236 height 69
drag, startPoint x: 396, startPoint y: 373, endPoint x: 337, endPoint y: 372, distance: 59.0
click at [337, 372] on td "kiewit043025" at bounding box center [250, 375] width 236 height 69
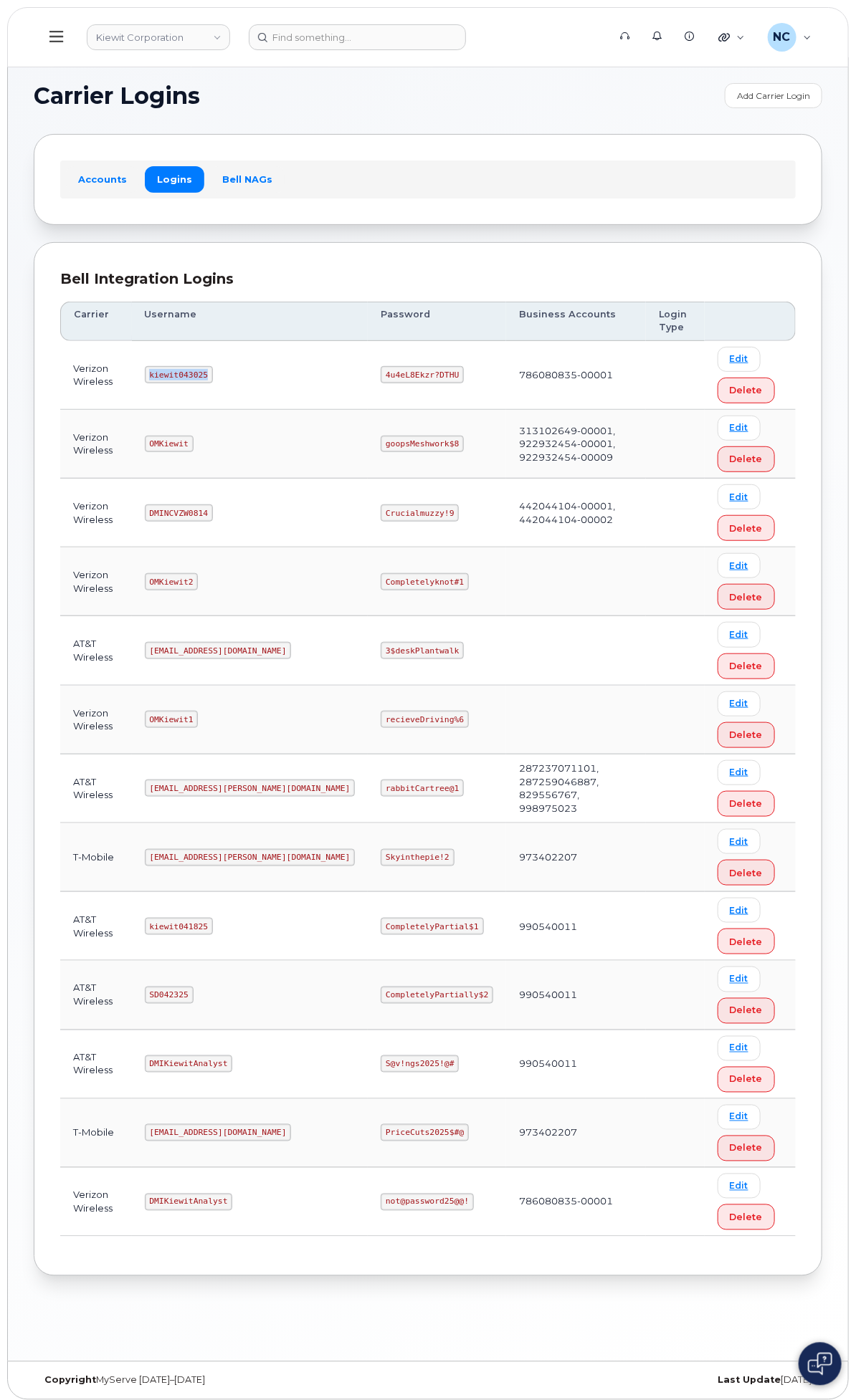
copy code "kiewit043025"
drag, startPoint x: 583, startPoint y: 379, endPoint x: 498, endPoint y: 379, distance: 85.0
click at [500, 381] on td "4u4eL8Ekzr?DTHU" at bounding box center [437, 375] width 138 height 69
copy code "4u4eL8Ekzr?DTHU"
